Goal: Information Seeking & Learning: Learn about a topic

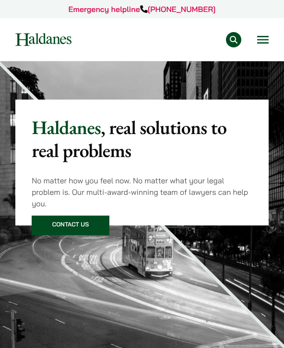
click at [259, 37] on button "Open menu" at bounding box center [262, 40] width 11 height 8
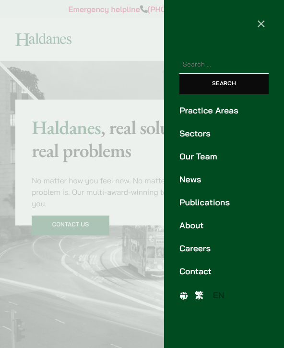
click at [196, 157] on link "Our Team" at bounding box center [223, 156] width 89 height 13
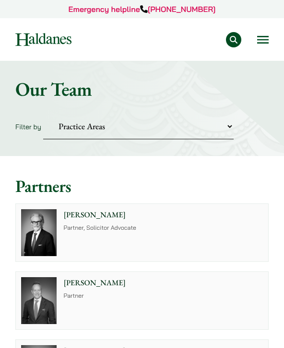
click at [205, 124] on select "Practice Areas Antitrust and Competition Civil Litigation & Dispute Resolution …" at bounding box center [138, 127] width 190 height 26
click at [274, 43] on div "Emergency helpline +852 9763 5524 Practice Areas Antitrust and Competition Law …" at bounding box center [142, 30] width 284 height 61
click at [267, 42] on button "Open menu" at bounding box center [262, 40] width 11 height 8
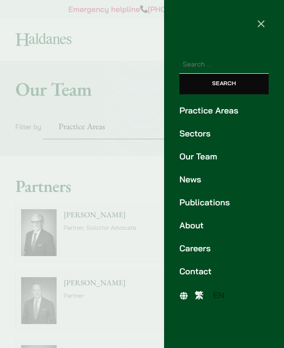
click at [214, 267] on link "Contact" at bounding box center [223, 271] width 89 height 13
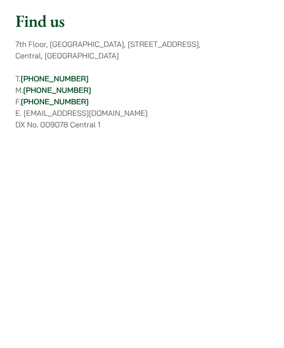
scroll to position [582, 0]
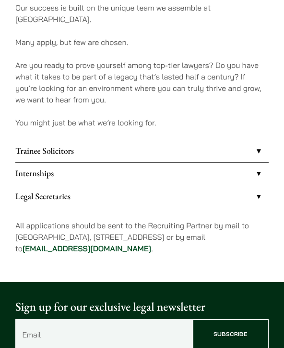
scroll to position [583, 0]
click at [224, 140] on link "Trainee Solicitors" at bounding box center [141, 151] width 253 height 22
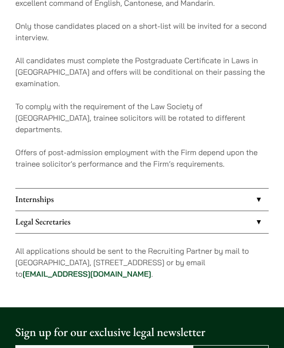
scroll to position [855, 0]
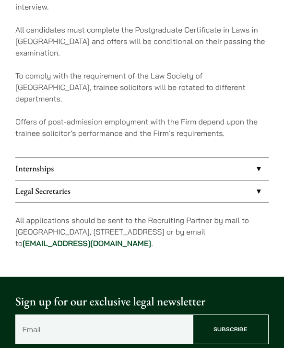
click at [235, 158] on link "Internships" at bounding box center [141, 169] width 253 height 22
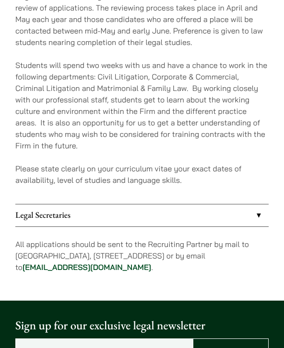
scroll to position [815, 0]
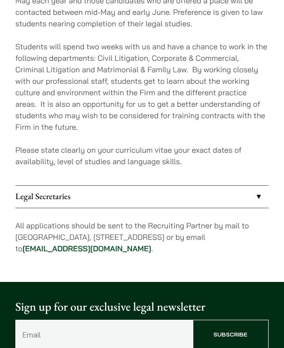
click at [226, 186] on link "Legal Secretaries" at bounding box center [141, 197] width 253 height 22
